Goal: Ask a question

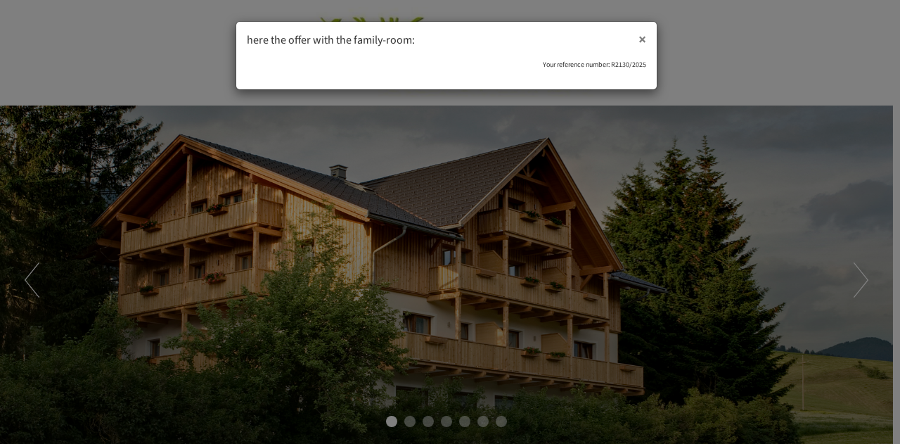
click at [640, 36] on span "×" at bounding box center [643, 39] width 8 height 21
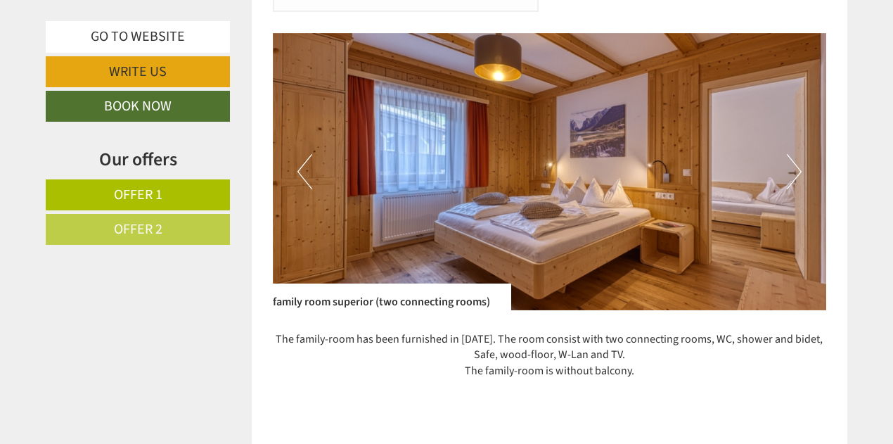
scroll to position [844, 0]
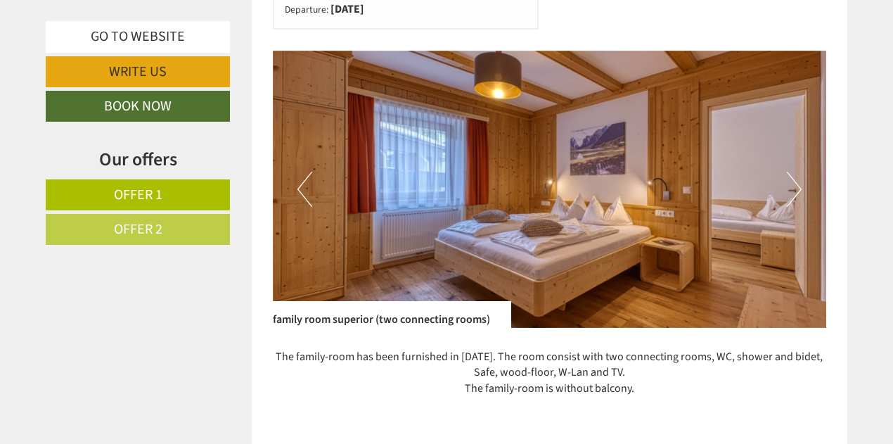
click at [790, 187] on button "Next" at bounding box center [794, 189] width 15 height 35
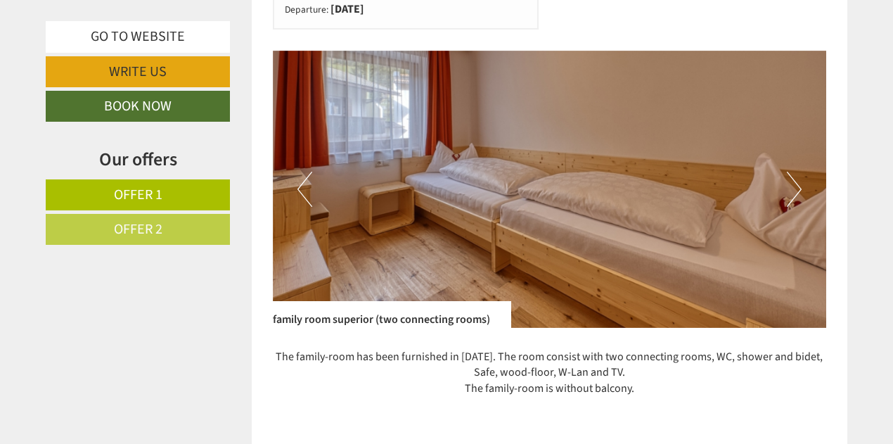
click at [790, 187] on button "Next" at bounding box center [794, 189] width 15 height 35
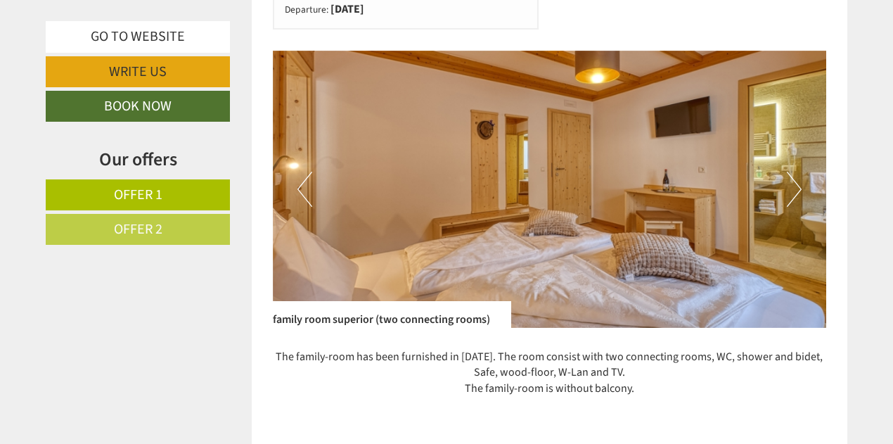
click at [790, 187] on button "Next" at bounding box center [794, 189] width 15 height 35
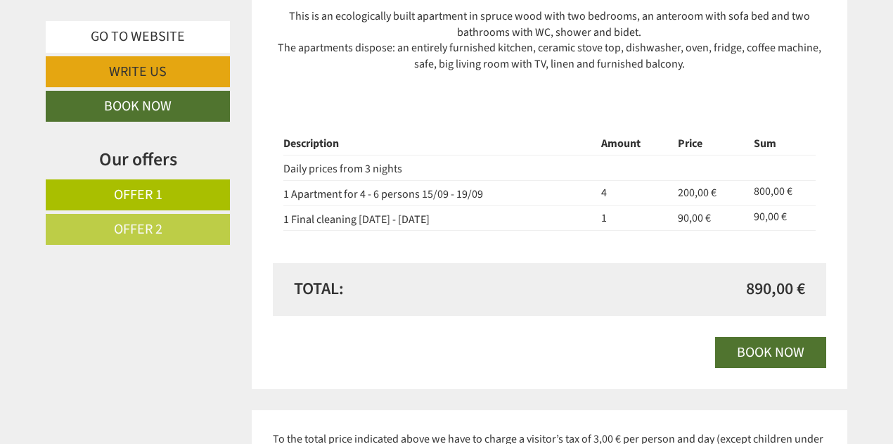
scroll to position [2039, 0]
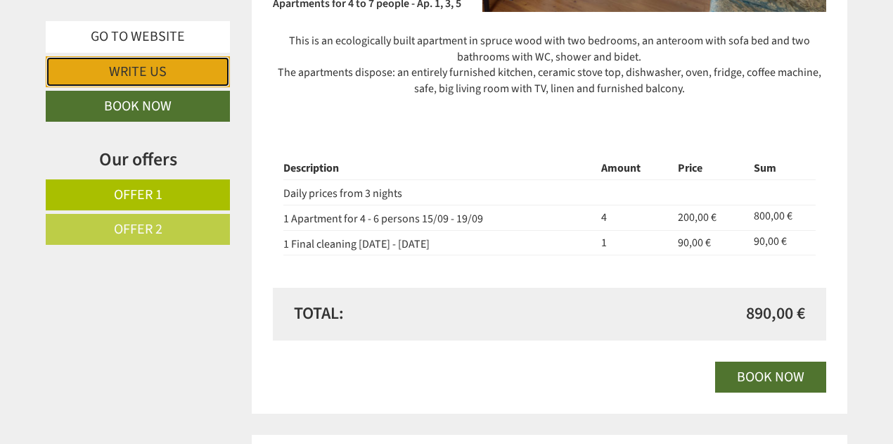
click at [130, 65] on link "Write us" at bounding box center [138, 71] width 184 height 31
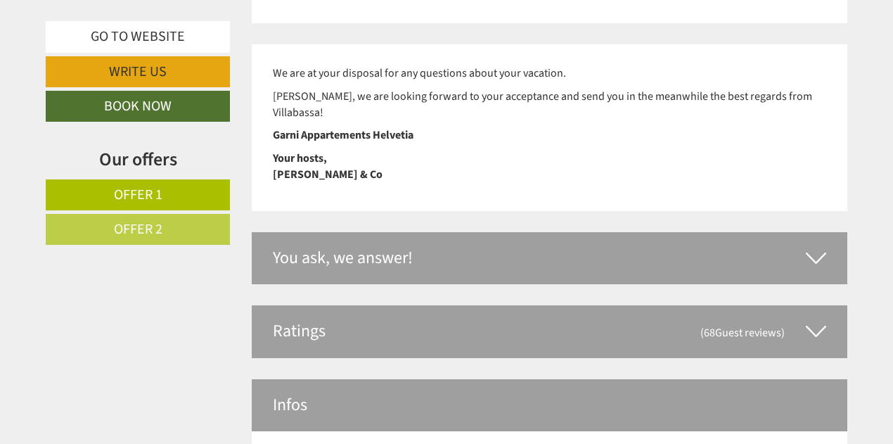
scroll to position [3811, 0]
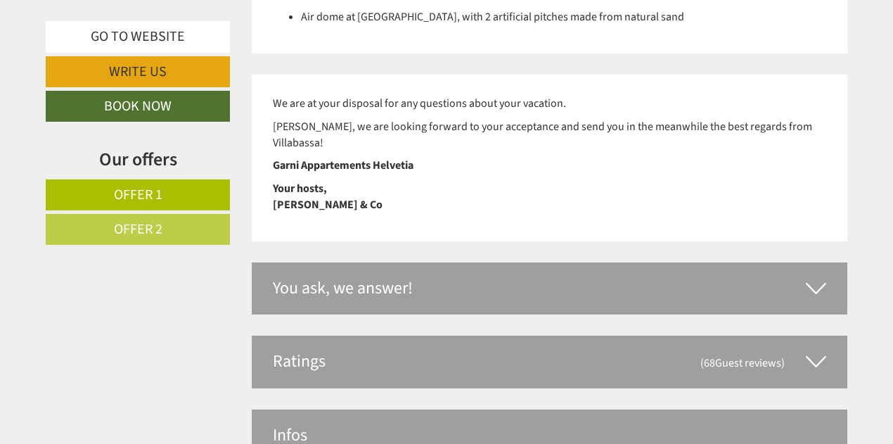
click at [451, 262] on div "You ask, we answer!" at bounding box center [550, 288] width 596 height 52
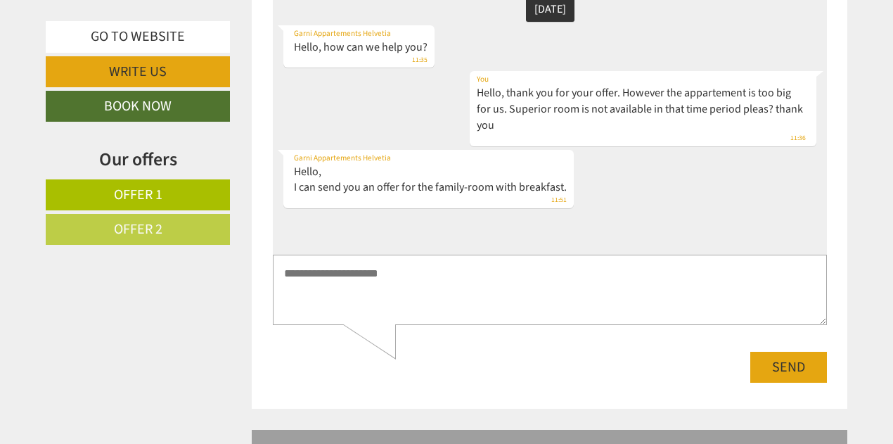
scroll to position [4163, 0]
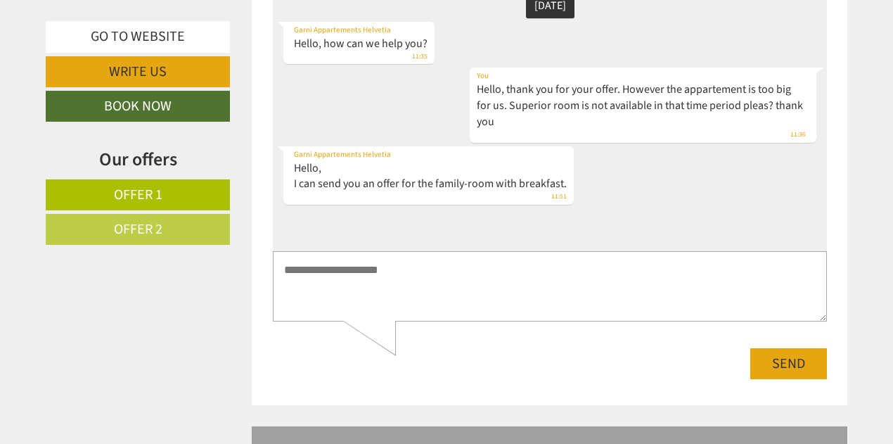
click at [557, 301] on textarea at bounding box center [549, 287] width 554 height 71
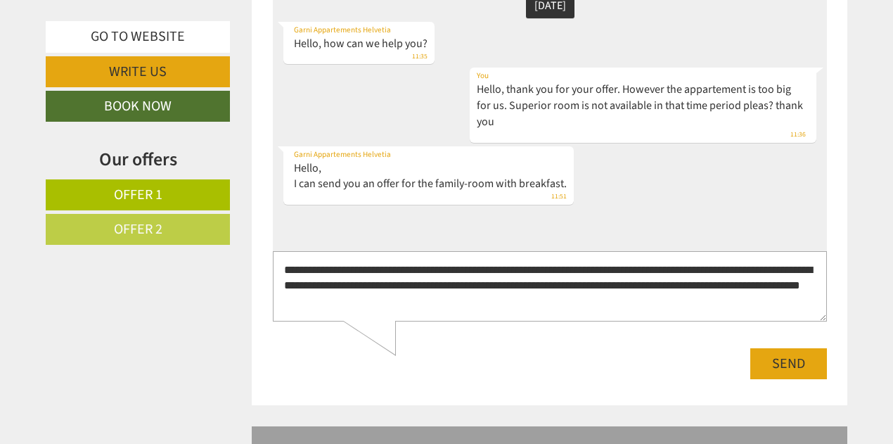
scroll to position [6, 0]
click at [574, 288] on textarea "**********" at bounding box center [548, 287] width 553 height 70
click at [491, 308] on textarea "**********" at bounding box center [548, 287] width 553 height 70
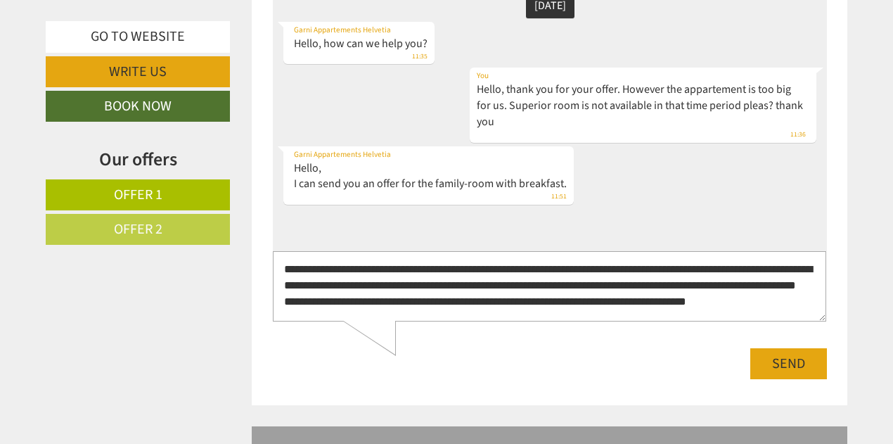
type textarea "**********"
click at [788, 366] on button "Send" at bounding box center [788, 364] width 77 height 31
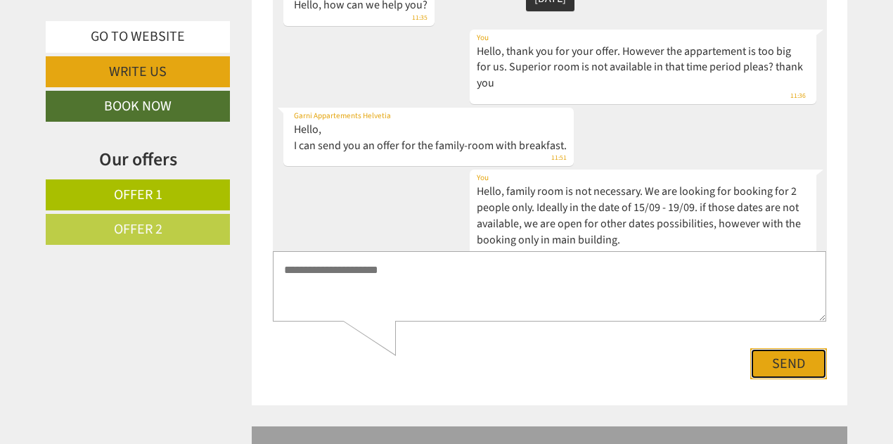
scroll to position [93, 0]
